Goal: Find specific page/section: Find specific page/section

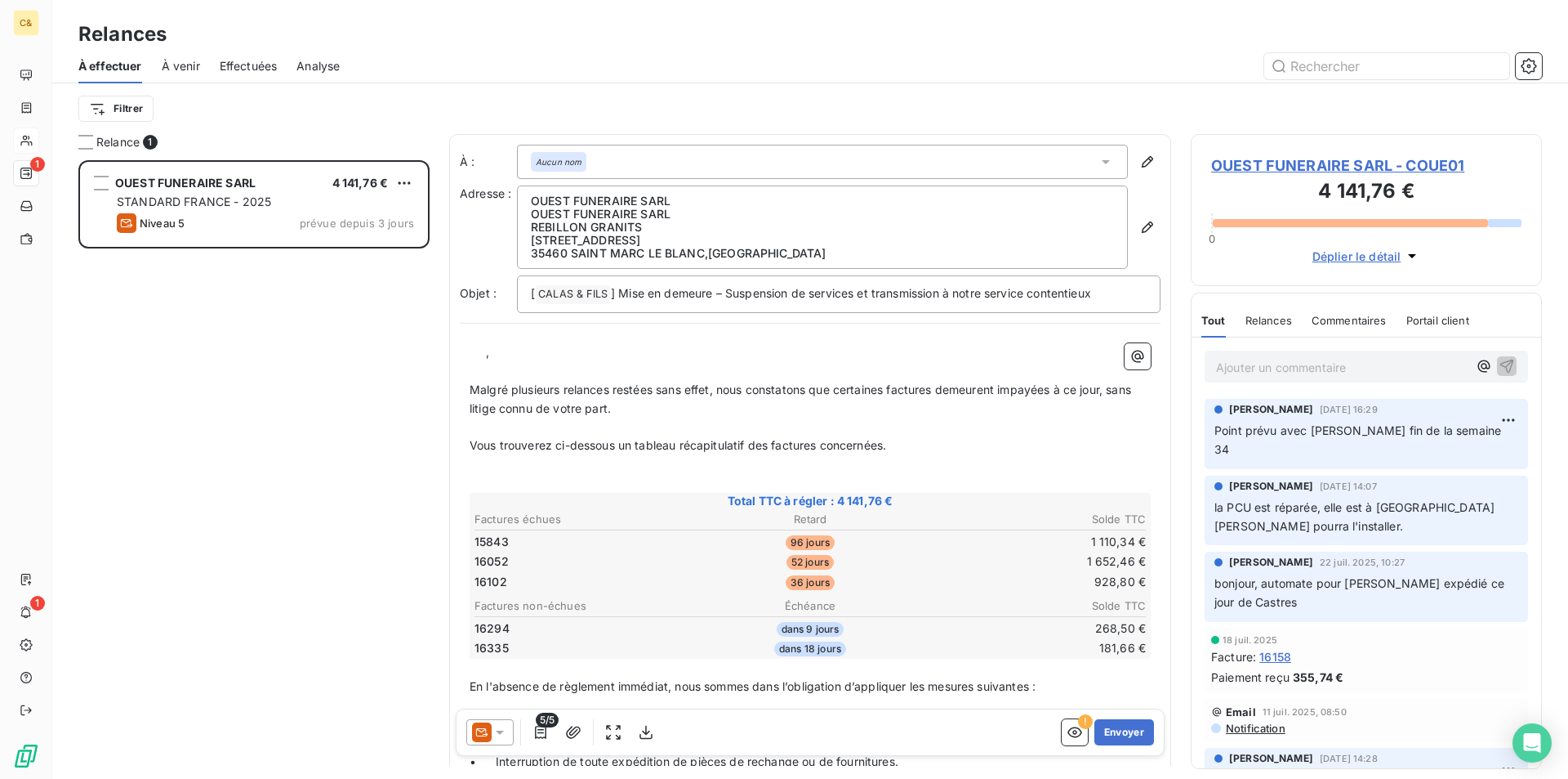
scroll to position [607, 339]
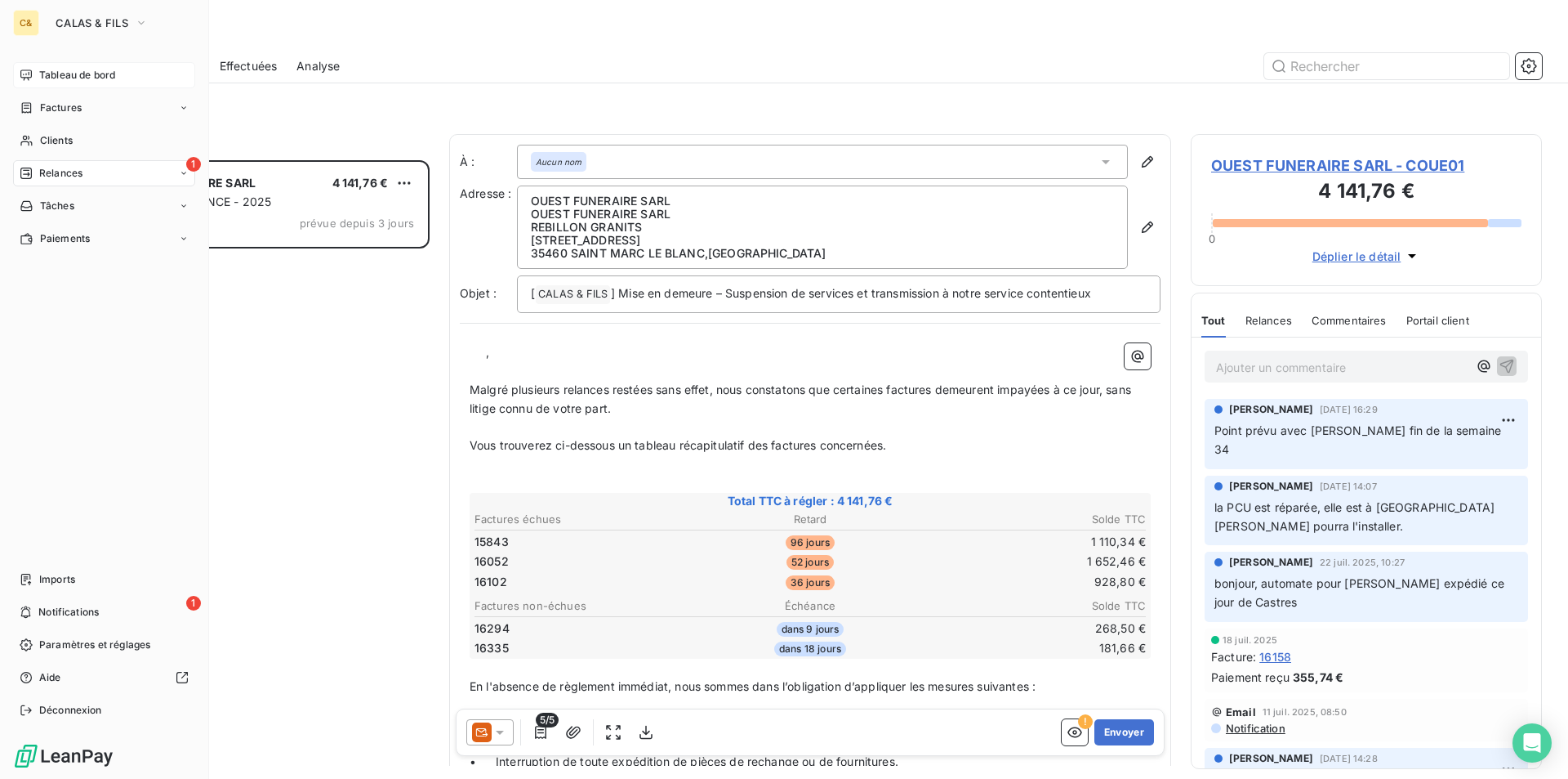
click at [66, 73] on span "Tableau de bord" at bounding box center [77, 75] width 76 height 14
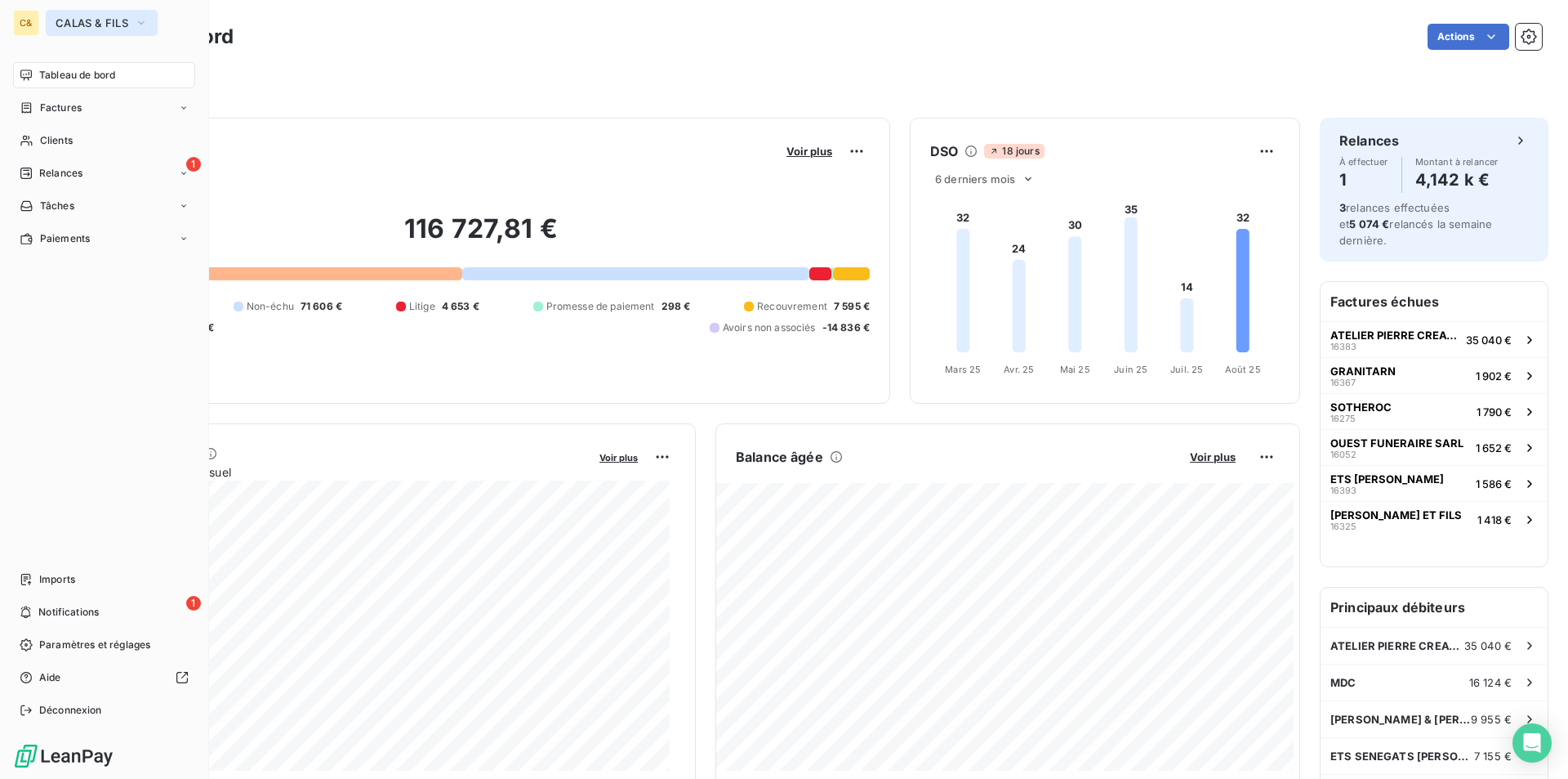
drag, startPoint x: 134, startPoint y: 15, endPoint x: 130, endPoint y: 25, distance: 10.8
click at [134, 15] on button "CALAS & FILS" at bounding box center [101, 22] width 111 height 26
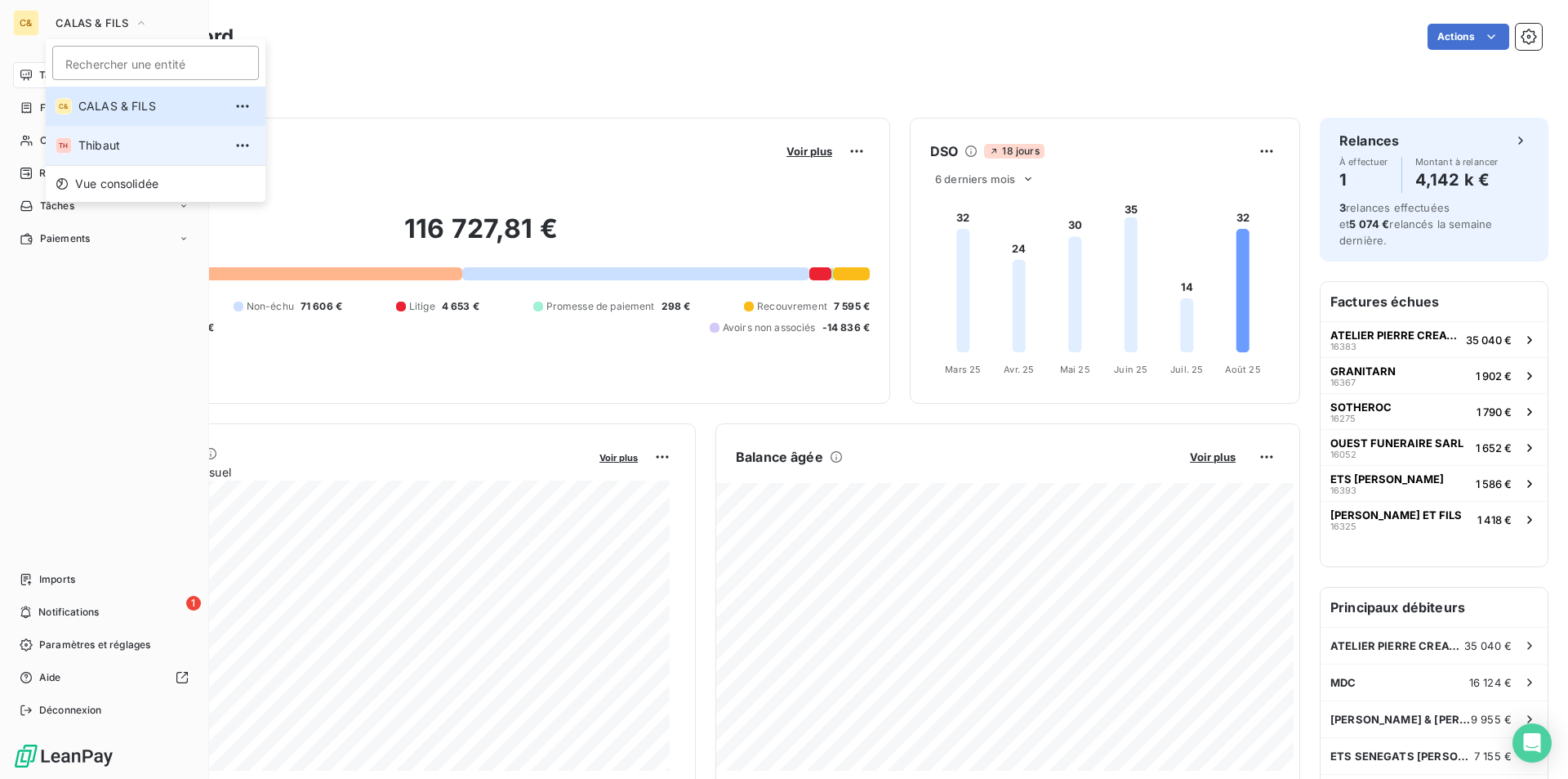
click at [99, 141] on span "Thibaut" at bounding box center [151, 145] width 144 height 16
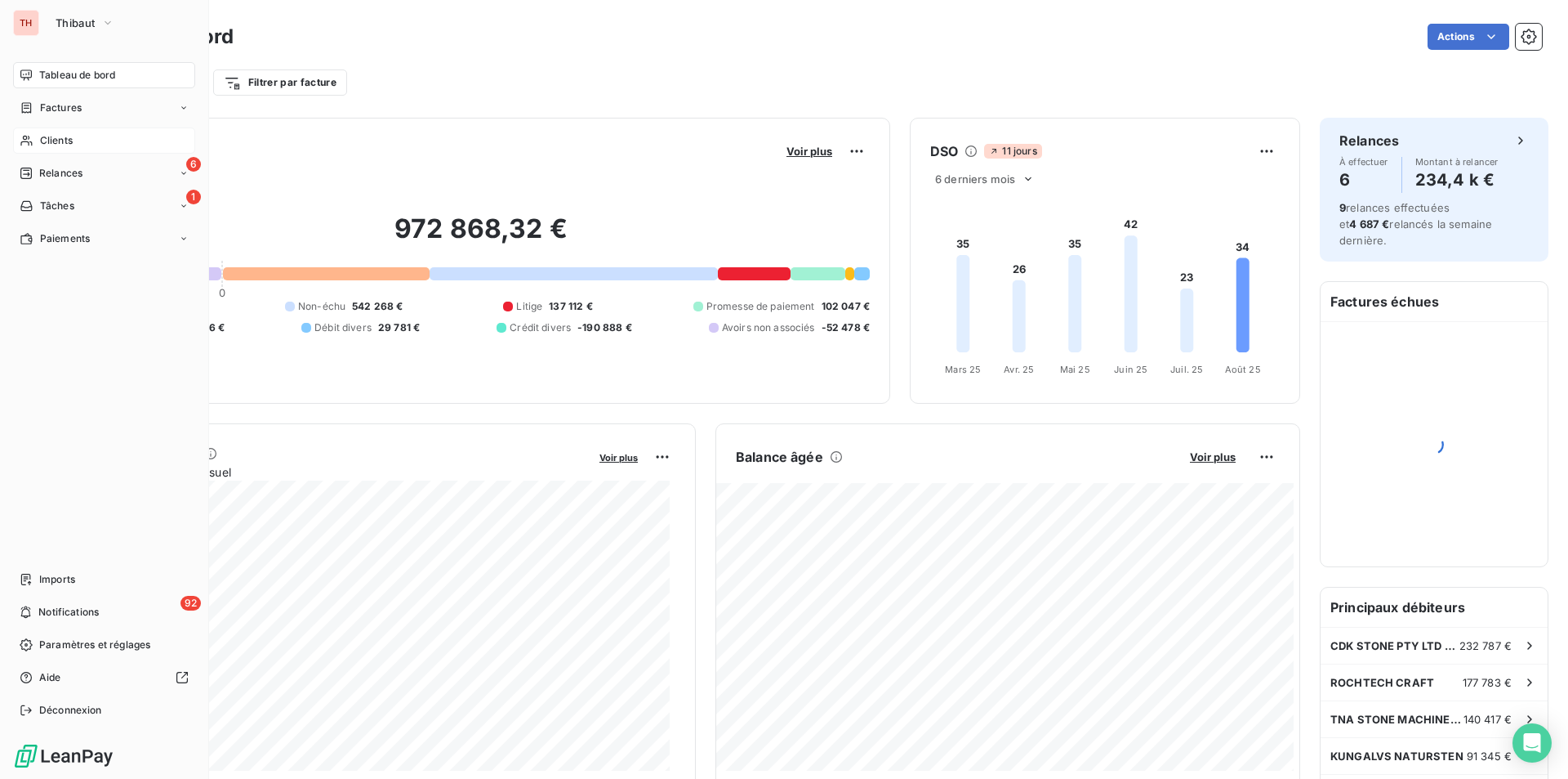
click at [45, 141] on span "Clients" at bounding box center [56, 140] width 33 height 14
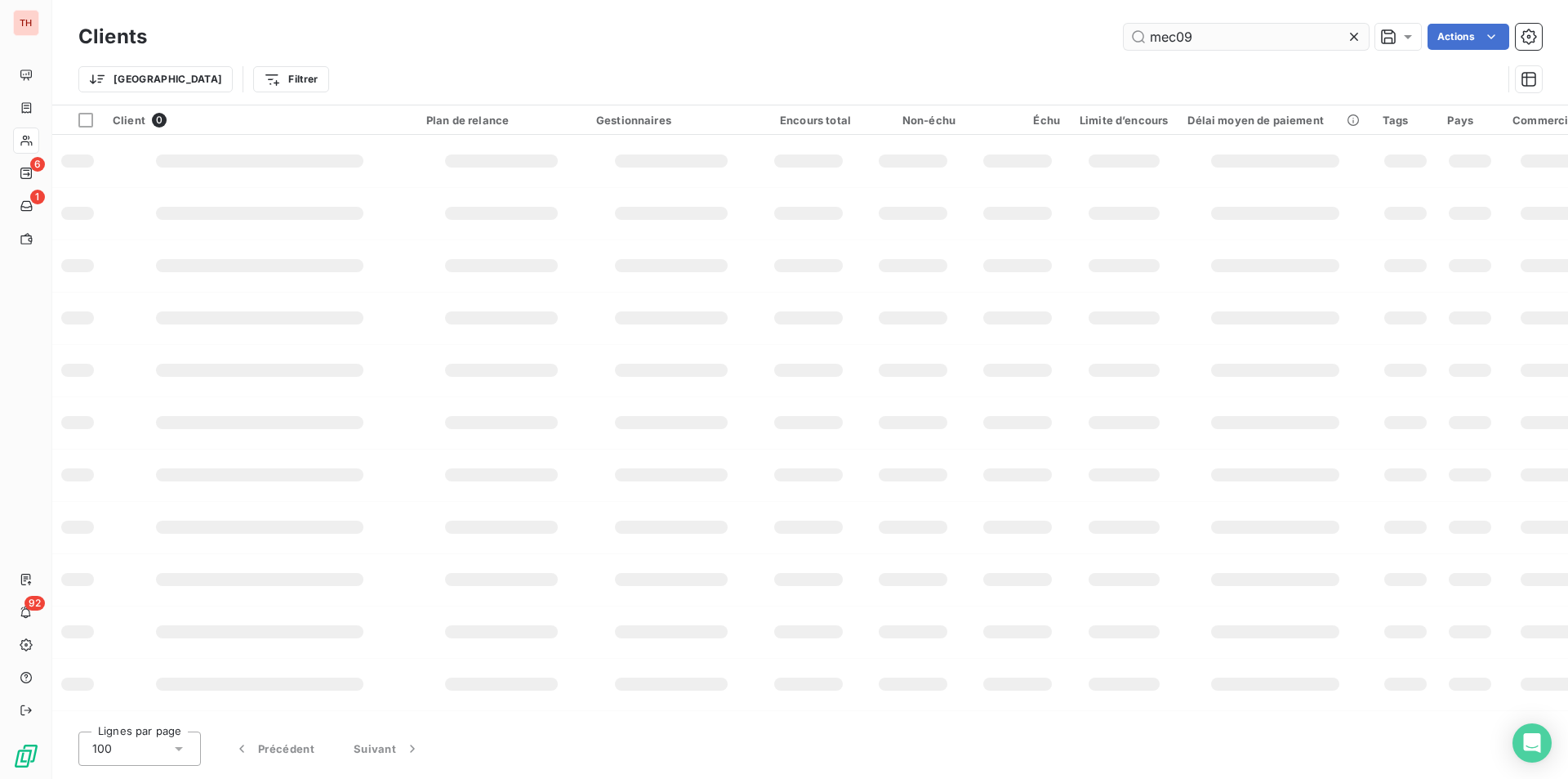
type input "mec09"
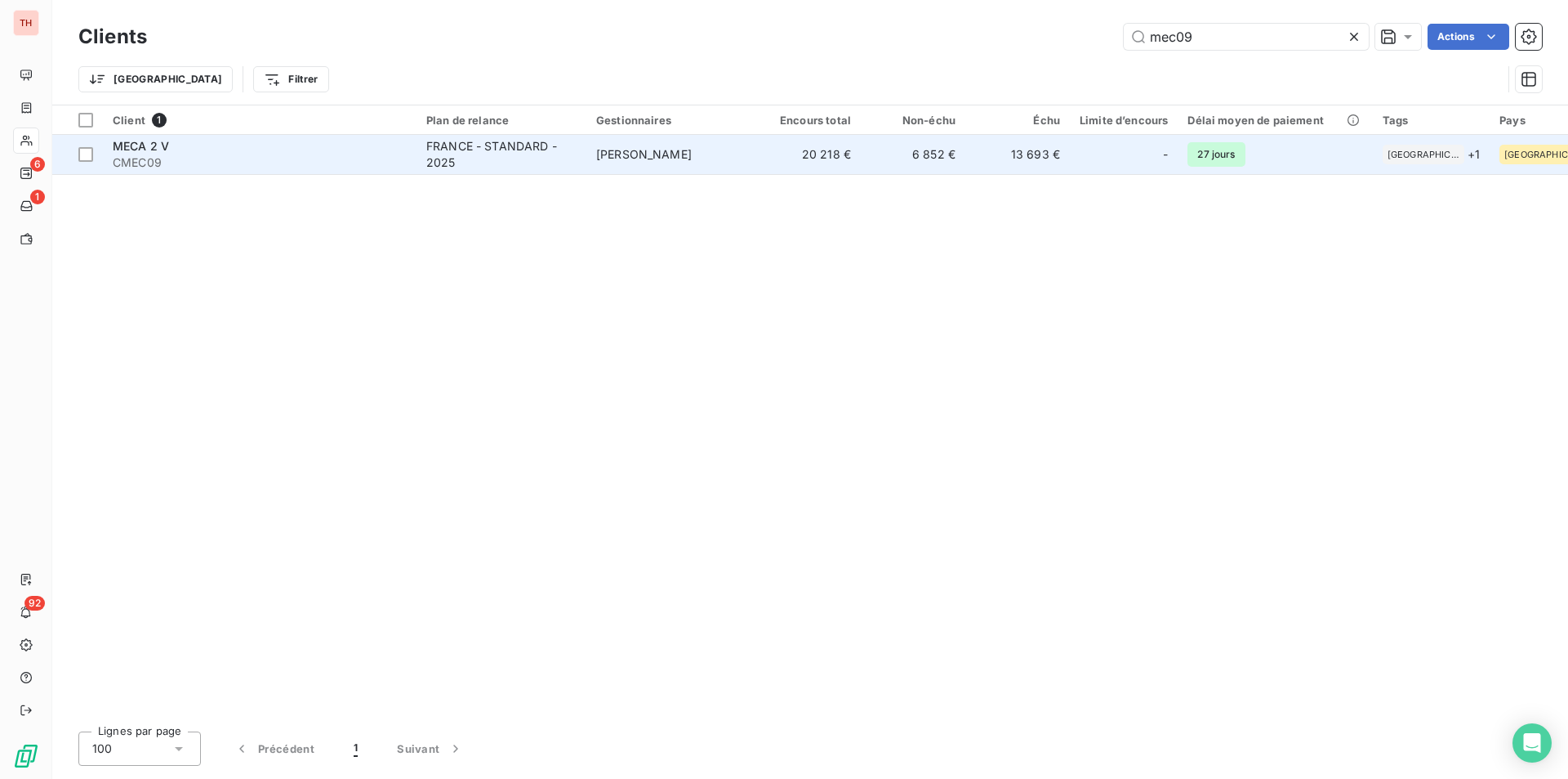
click at [371, 151] on div "MECA 2 V" at bounding box center [260, 146] width 294 height 16
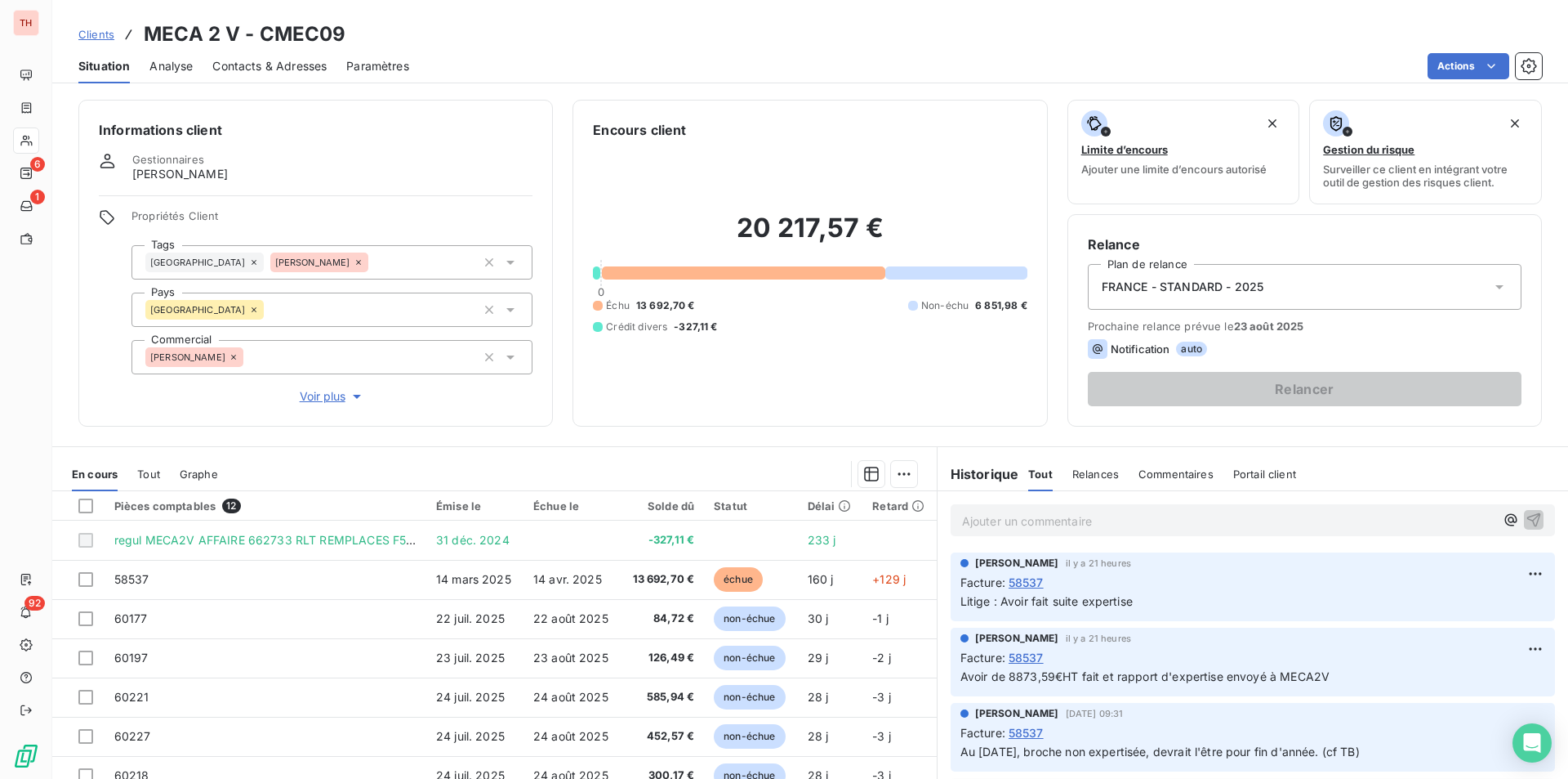
click at [1077, 523] on p "Ajouter un commentaire ﻿" at bounding box center [1228, 520] width 532 height 21
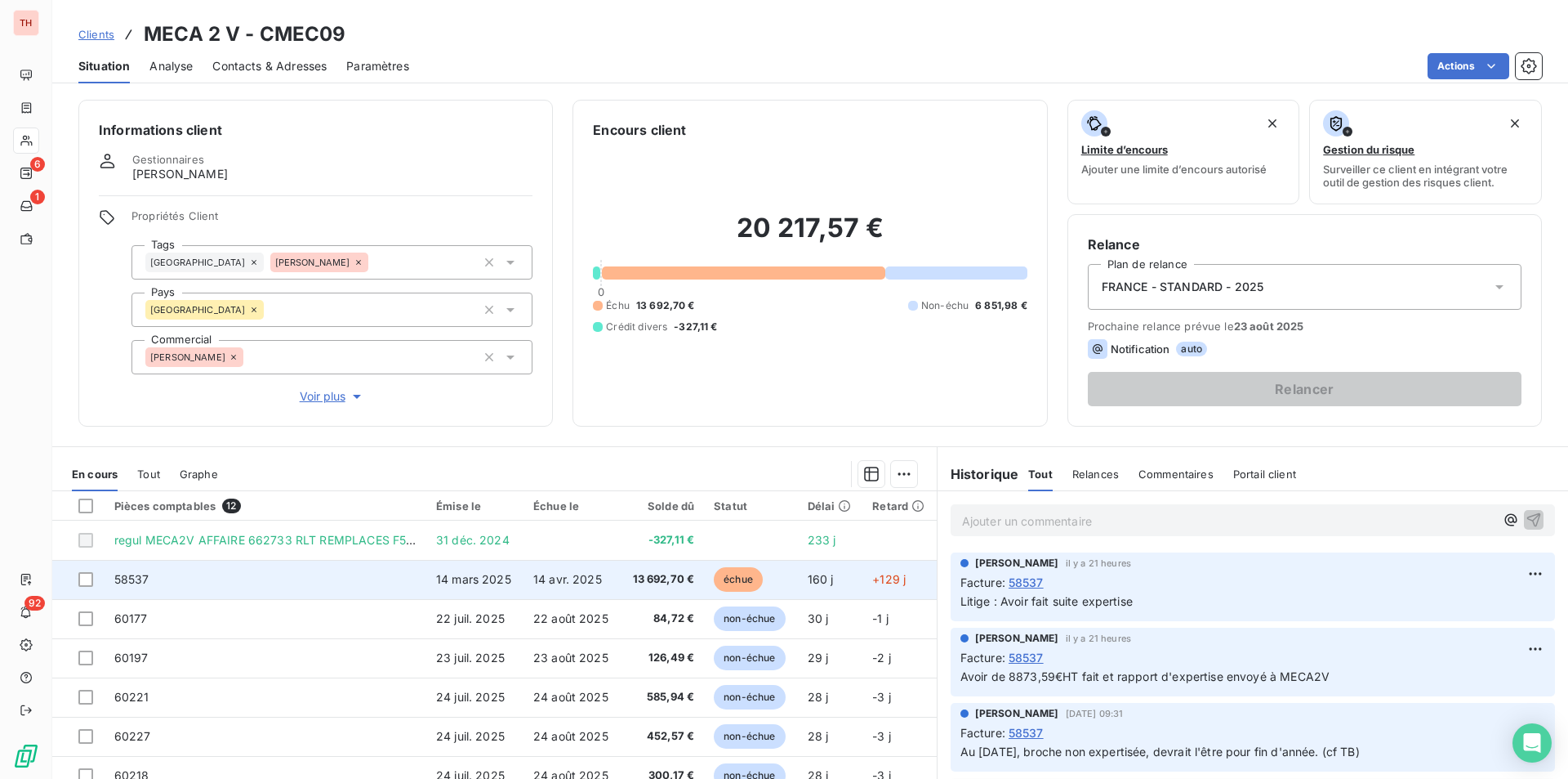
click at [598, 586] on td "14 avr. 2025" at bounding box center [572, 579] width 97 height 39
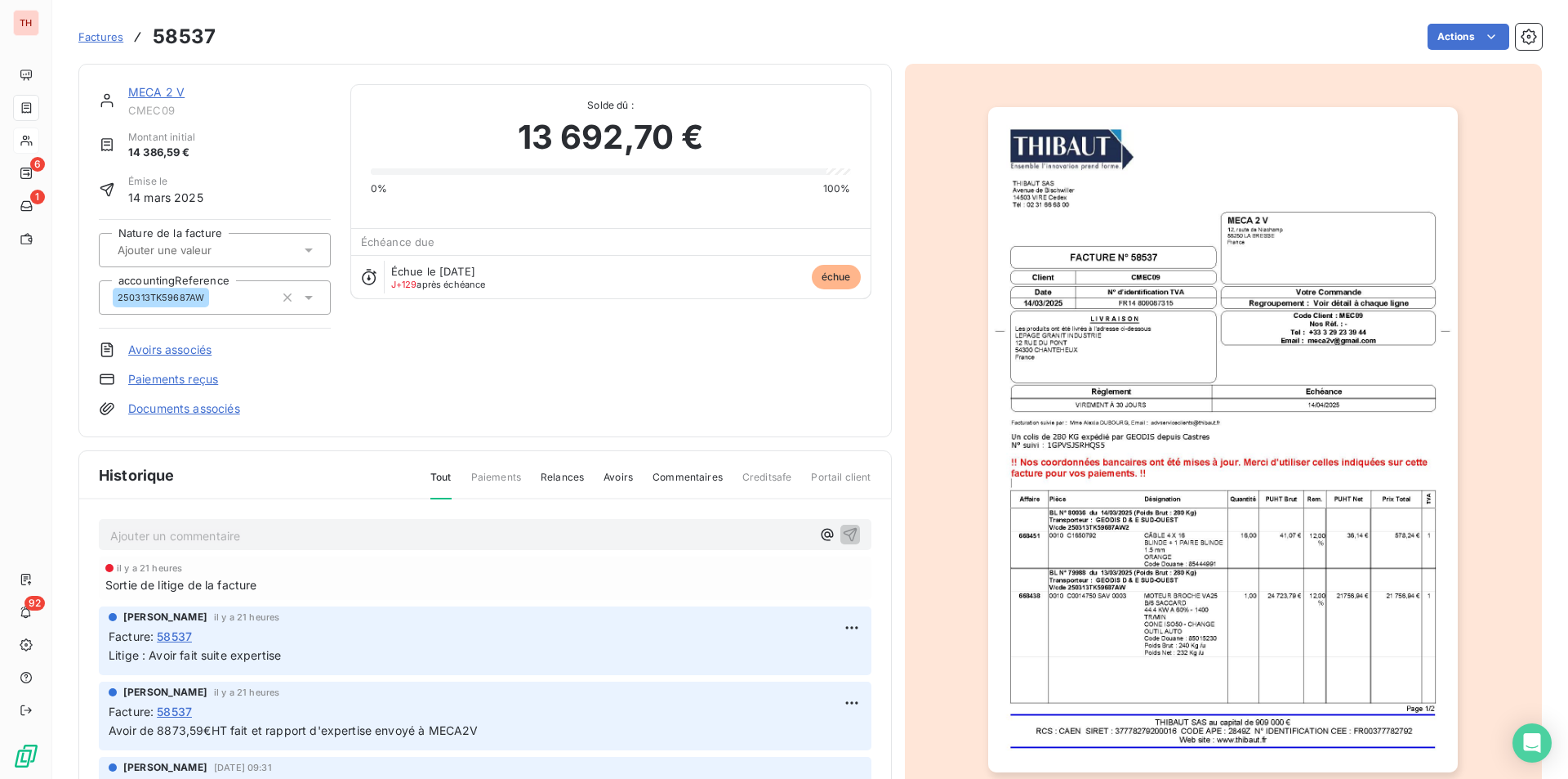
click at [179, 531] on p "Ajouter un commentaire ﻿" at bounding box center [461, 535] width 701 height 21
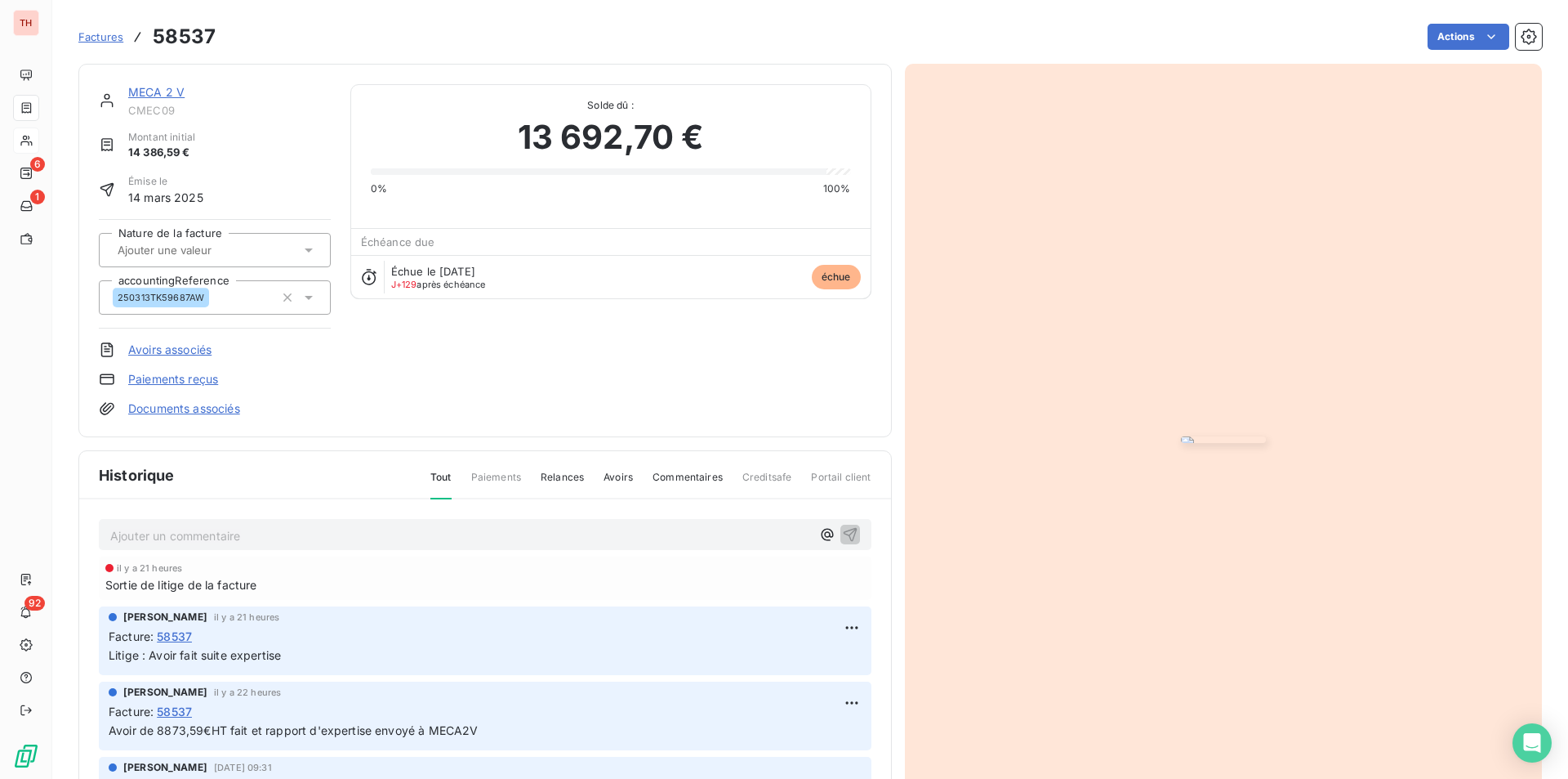
click at [192, 535] on p "Ajouter un commentaire ﻿" at bounding box center [461, 535] width 701 height 21
click at [117, 532] on span "restera 3 738,21€" at bounding box center [160, 535] width 98 height 14
click at [219, 534] on p "Restera 3 738,21€" at bounding box center [461, 535] width 701 height 19
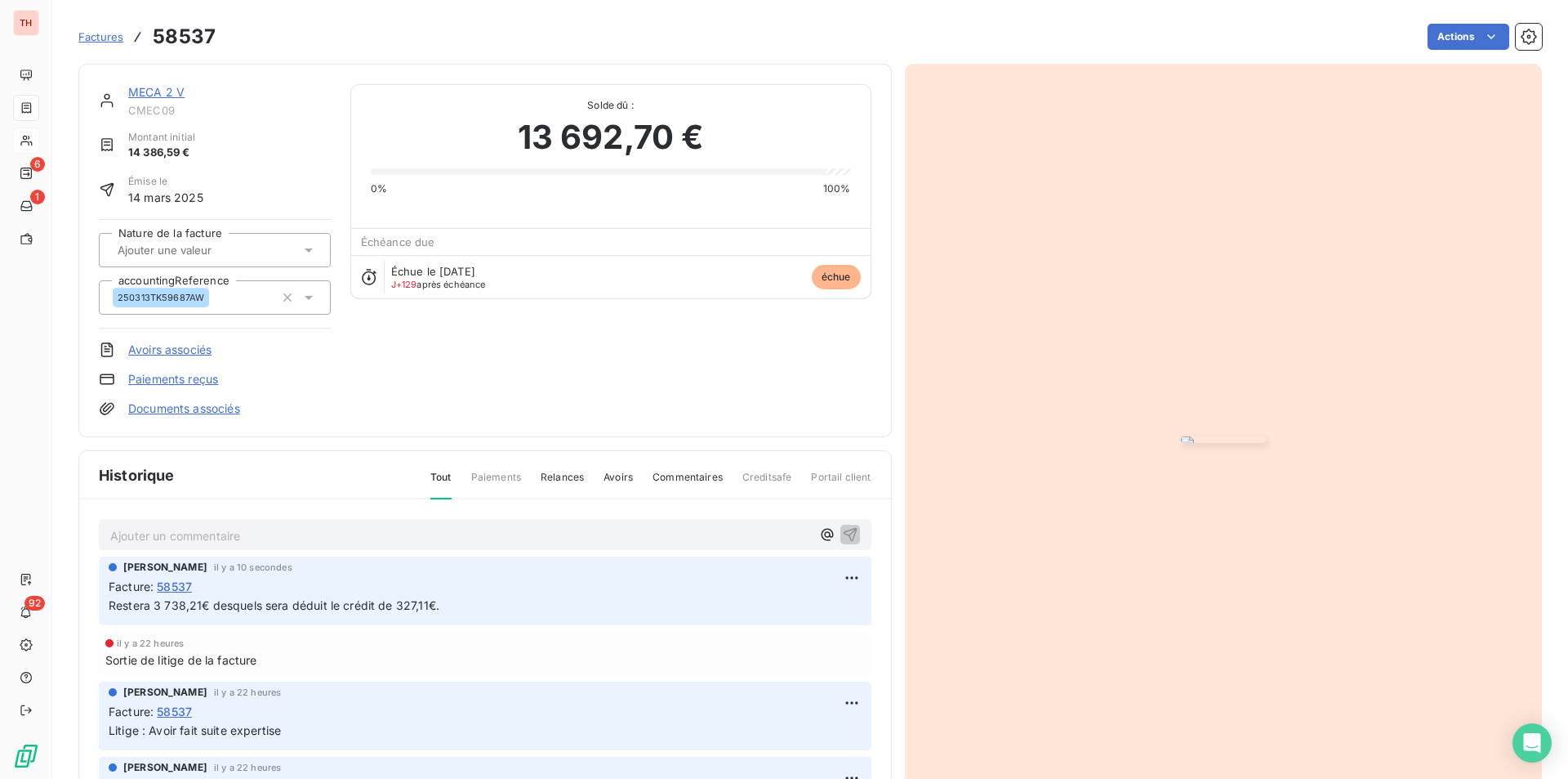
click at [140, 97] on link "MECA 2 V" at bounding box center [156, 92] width 56 height 14
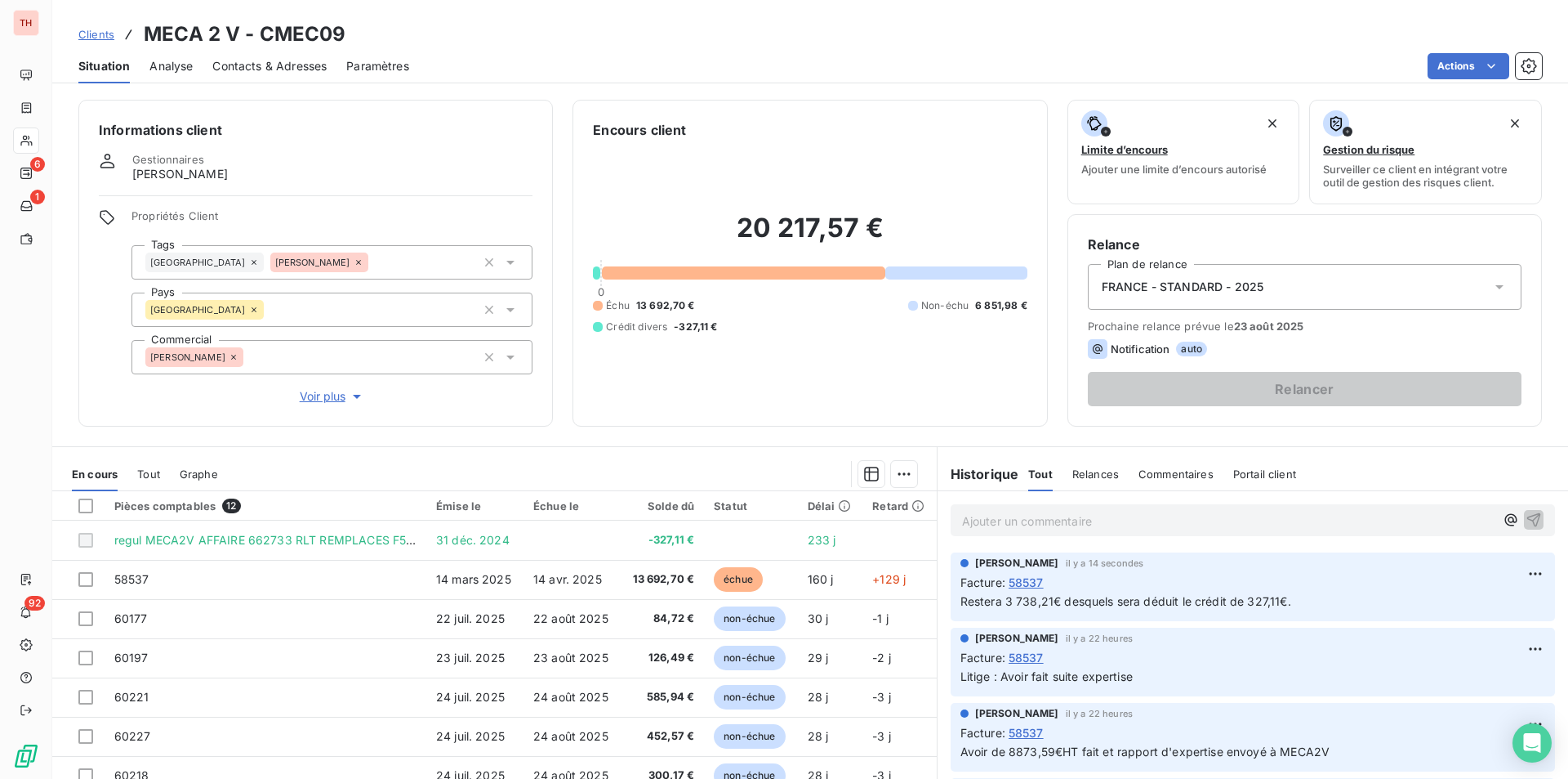
drag, startPoint x: 1049, startPoint y: 524, endPoint x: 1060, endPoint y: 524, distance: 11.0
click at [1049, 524] on p "Ajouter un commentaire ﻿" at bounding box center [1228, 520] width 532 height 21
